Goal: Transaction & Acquisition: Obtain resource

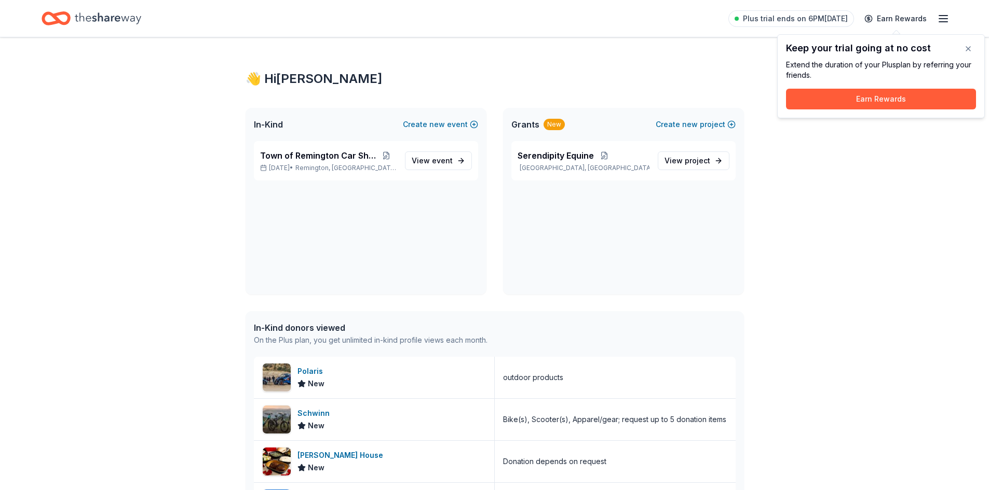
click at [900, 98] on button "Earn Rewards" at bounding box center [881, 99] width 190 height 21
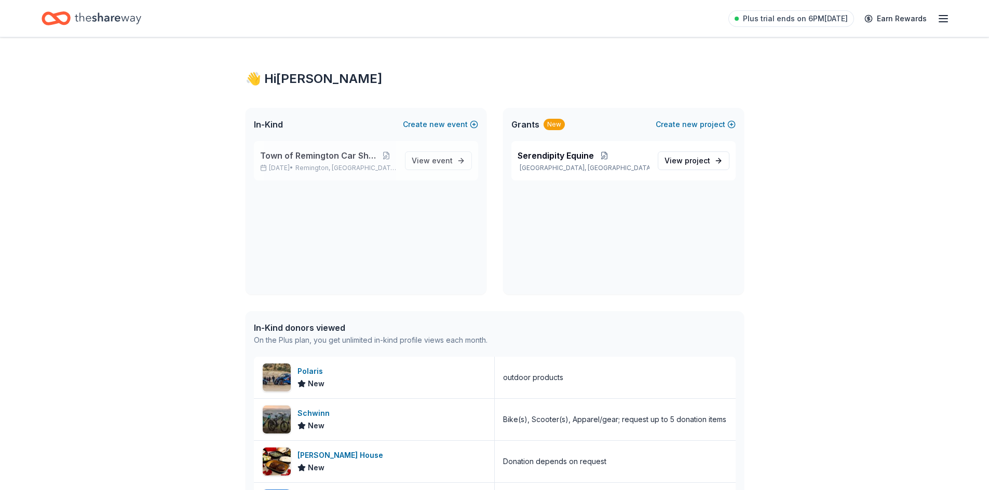
click at [328, 163] on div "Town of Remington Car Show [DATE] • [GEOGRAPHIC_DATA], [GEOGRAPHIC_DATA]" at bounding box center [328, 160] width 136 height 23
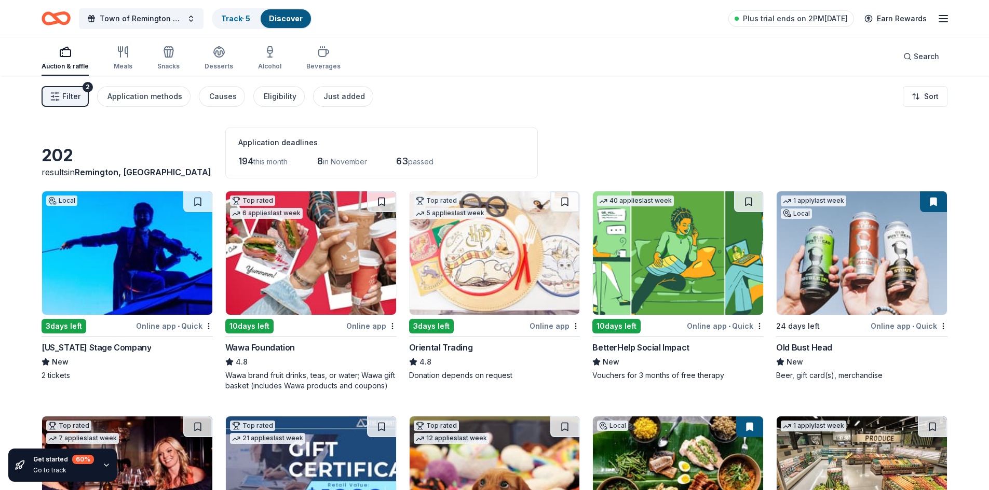
click at [408, 161] on span "63" at bounding box center [402, 161] width 12 height 11
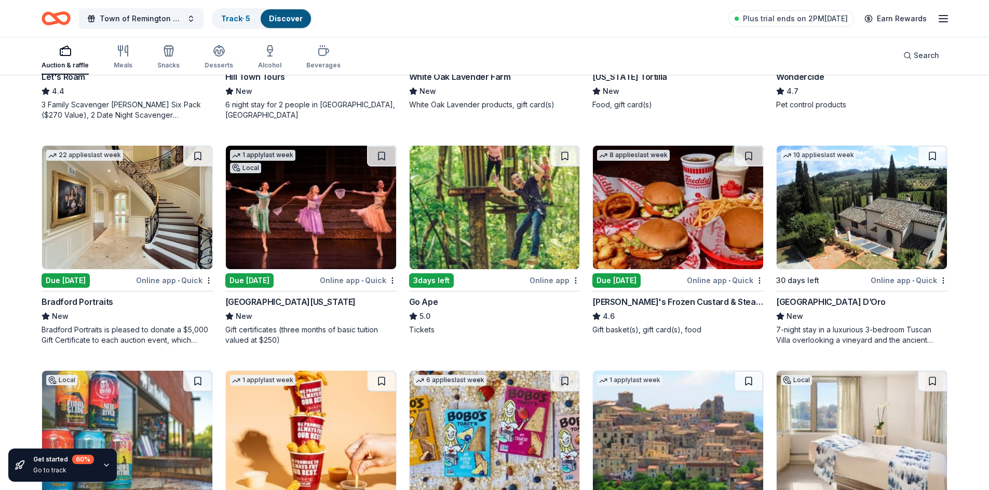
scroll to position [727, 0]
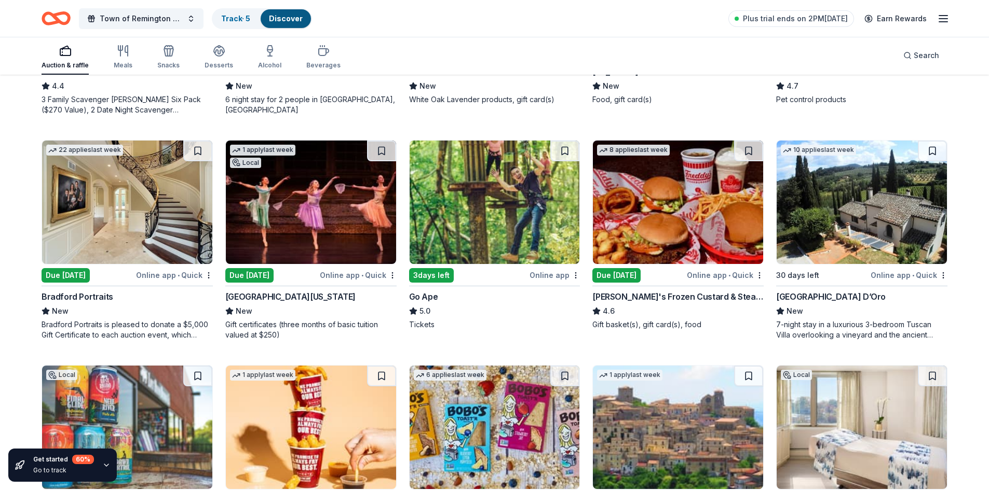
click at [633, 295] on div "[PERSON_NAME]'s Frozen Custard & Steakburgers" at bounding box center [677, 297] width 171 height 12
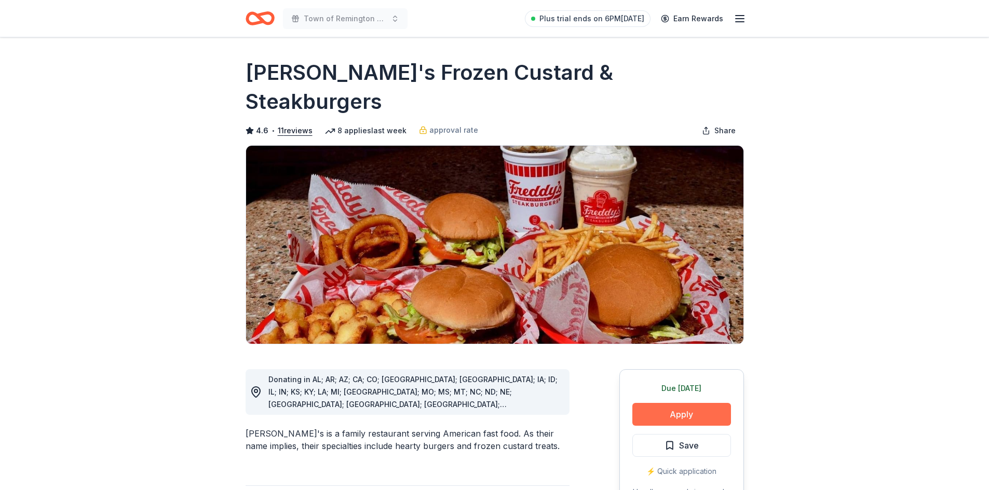
click at [670, 403] on button "Apply" at bounding box center [681, 414] width 99 height 23
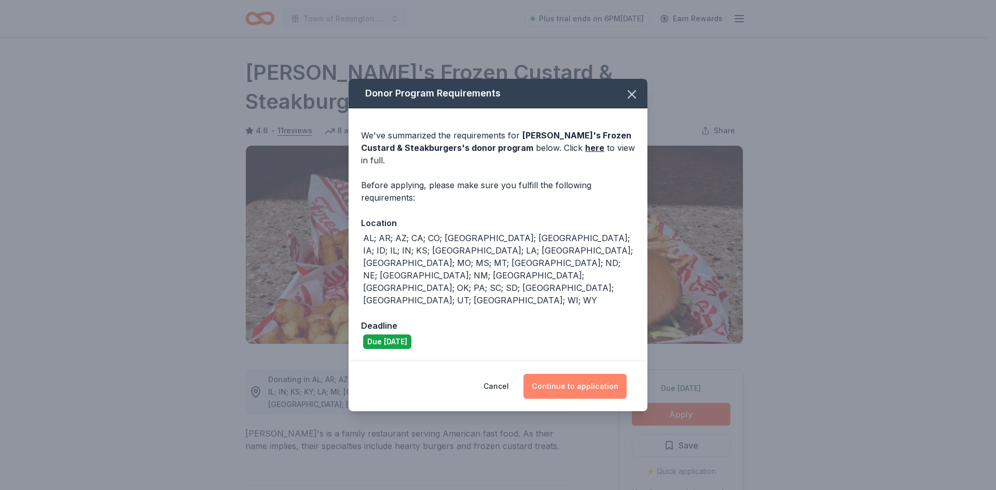
click at [575, 374] on button "Continue to application" at bounding box center [575, 386] width 103 height 25
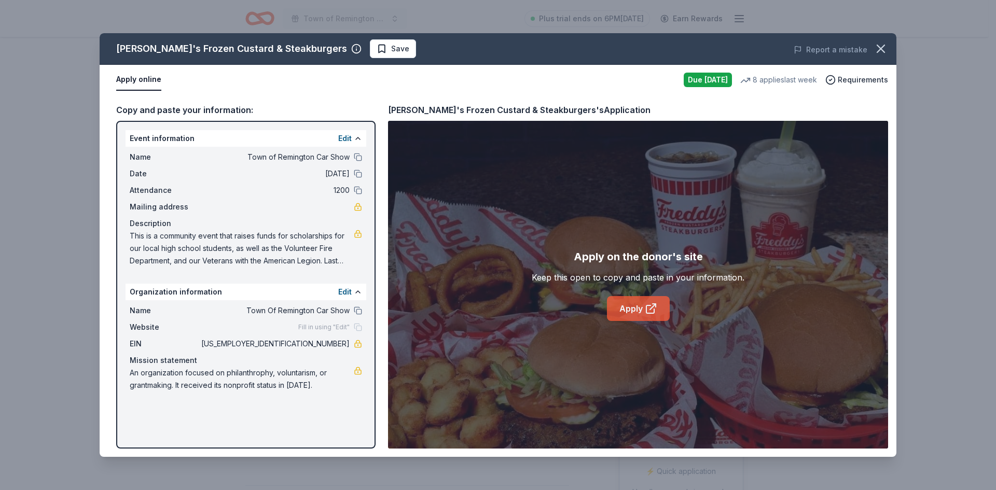
click at [633, 307] on link "Apply" at bounding box center [638, 308] width 63 height 25
